Goal: Information Seeking & Learning: Check status

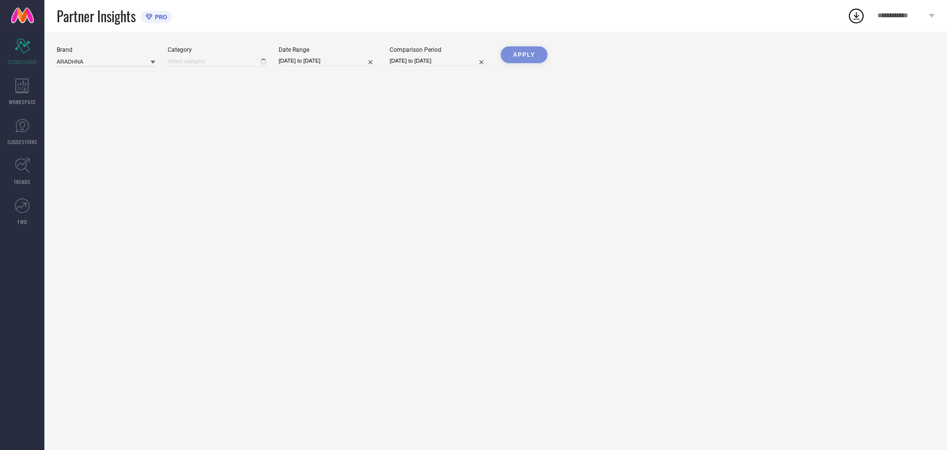
type input "All"
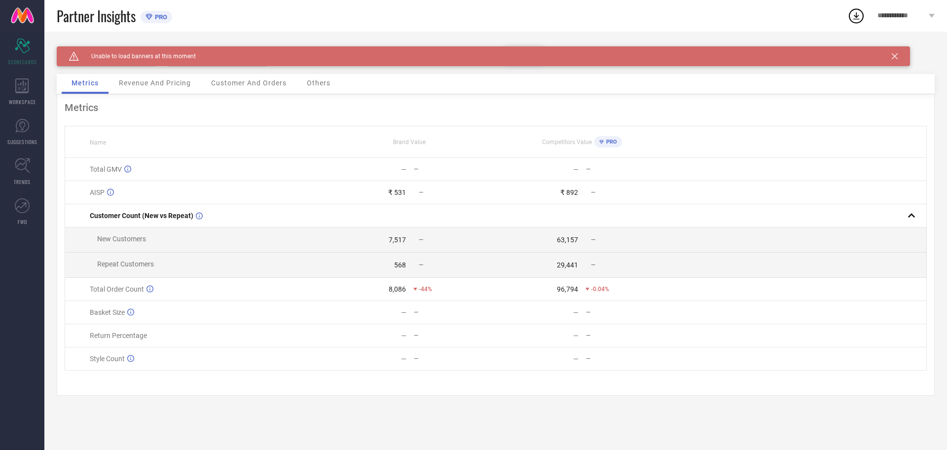
click at [157, 85] on span "Revenue And Pricing" at bounding box center [155, 83] width 72 height 8
click at [897, 56] on icon at bounding box center [895, 56] width 6 height 6
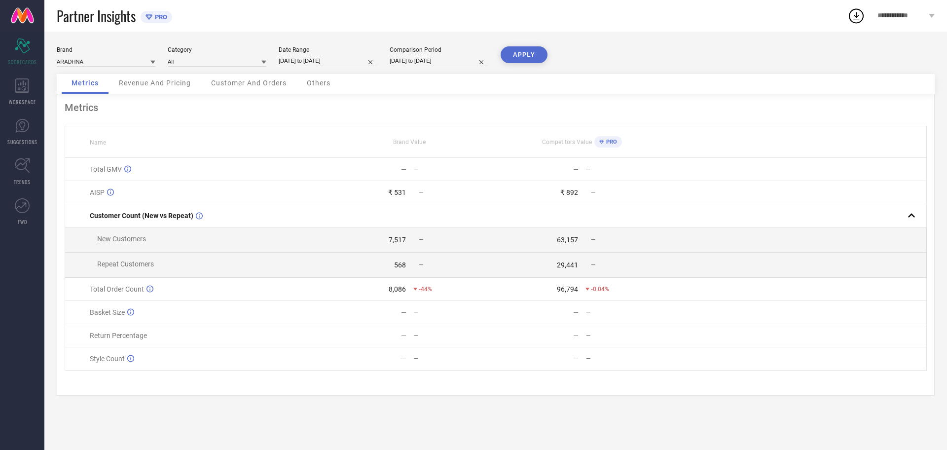
select select "7"
select select "2025"
select select "8"
select select "2025"
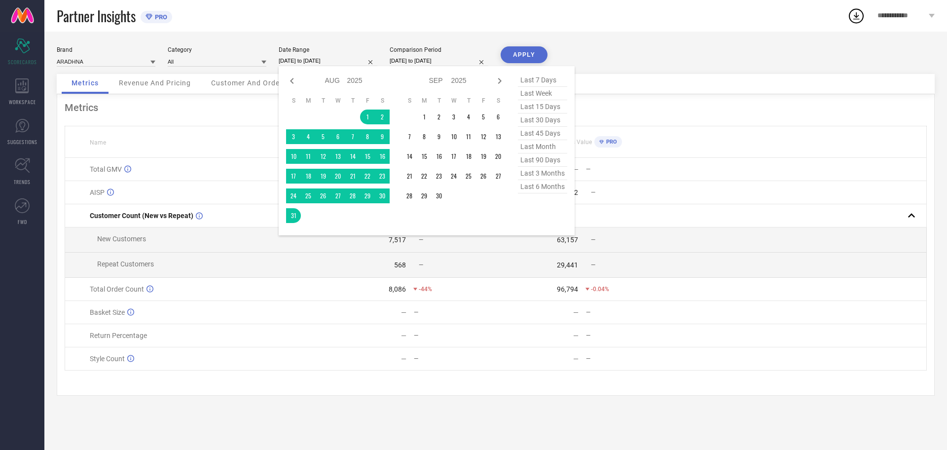
click at [293, 62] on input "[DATE] to [DATE]" at bounding box center [328, 61] width 99 height 10
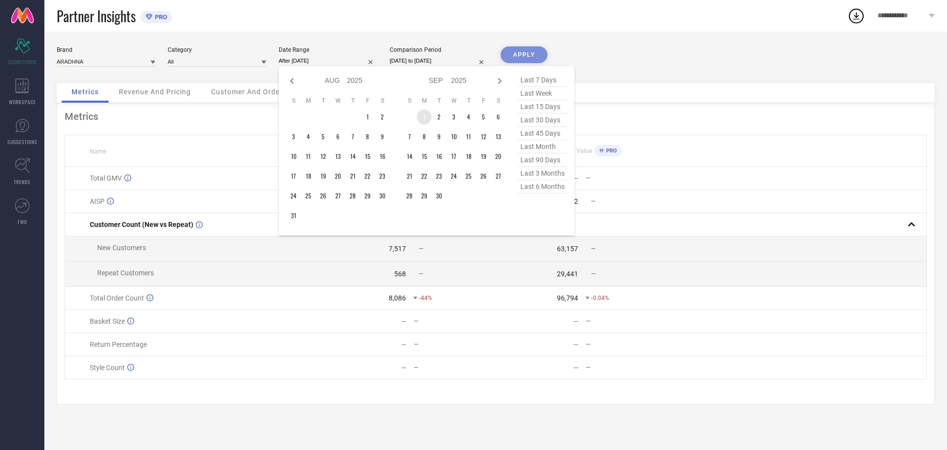
click at [423, 112] on td "1" at bounding box center [424, 117] width 15 height 15
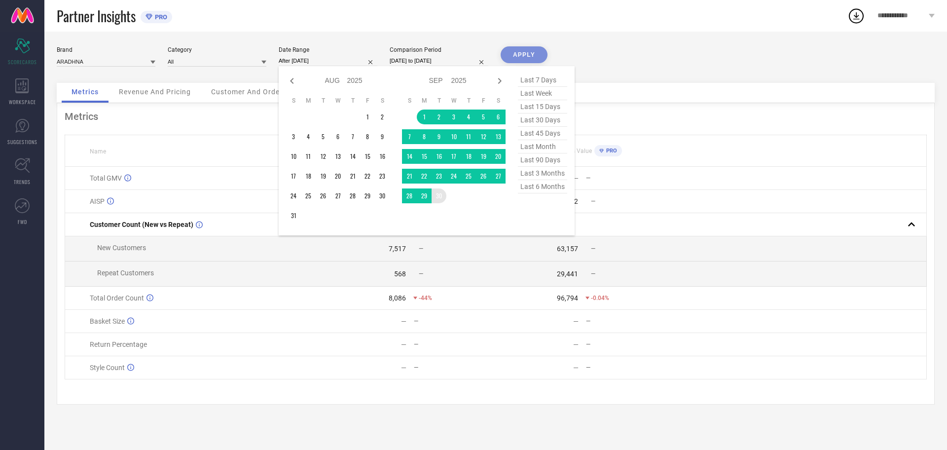
type input "01-09-2025 to 30-09-2025"
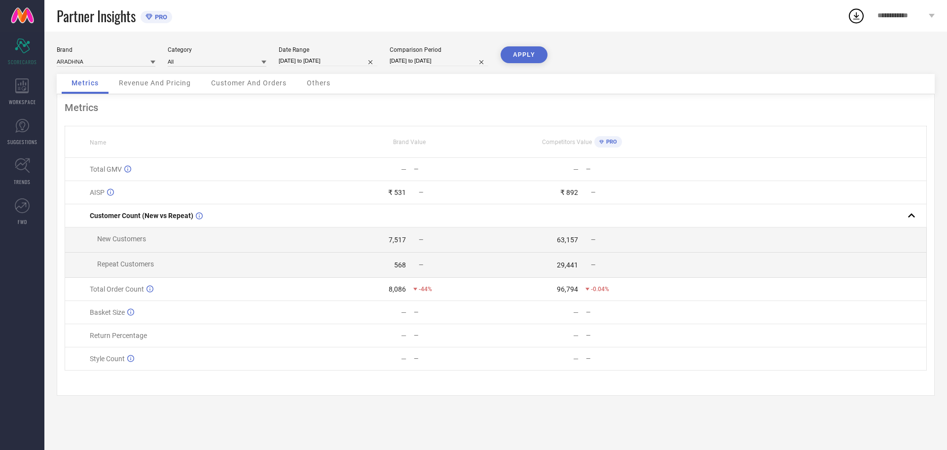
click at [516, 53] on button "APPLY" at bounding box center [524, 54] width 47 height 17
click at [167, 79] on span "Revenue And Pricing" at bounding box center [155, 83] width 72 height 8
